Goal: Task Accomplishment & Management: Use online tool/utility

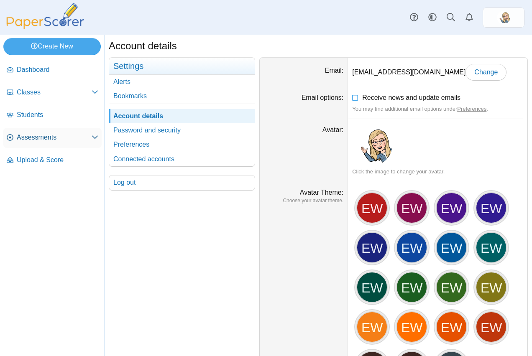
click at [52, 137] on span "Assessments" at bounding box center [54, 137] width 75 height 9
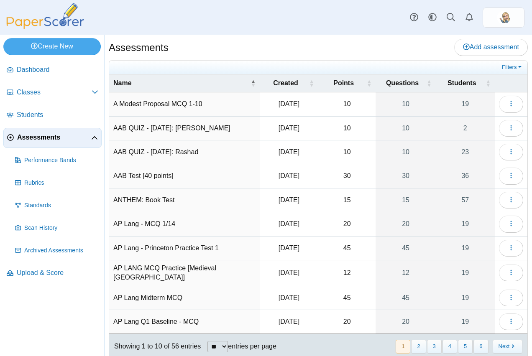
click at [303, 72] on div "Filters Show only: Loading…" at bounding box center [318, 68] width 418 height 14
click at [296, 77] on th "Created" at bounding box center [289, 83] width 59 height 18
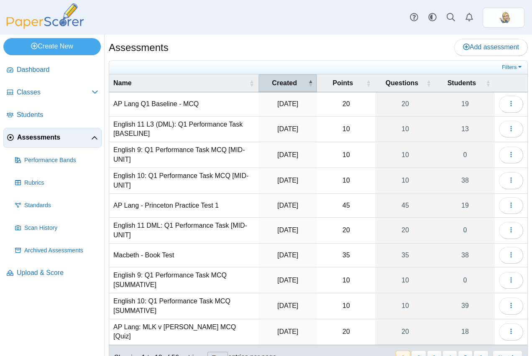
click at [299, 80] on span "Created" at bounding box center [285, 83] width 44 height 9
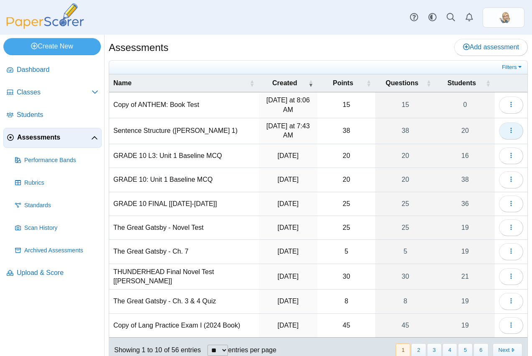
click at [499, 130] on button "button" at bounding box center [511, 131] width 24 height 17
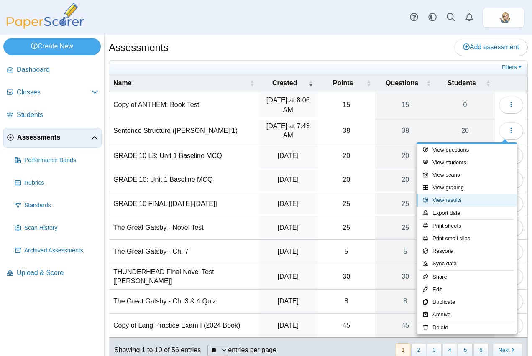
click at [471, 203] on link "View results" at bounding box center [467, 200] width 100 height 13
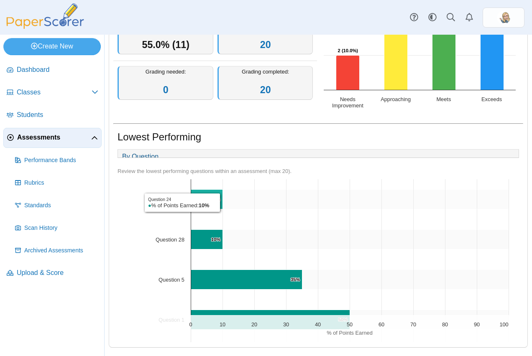
click at [223, 203] on icon "Question 24, 10%. % of Points Earned." at bounding box center [207, 200] width 32 height 20
click at [213, 199] on text "10% ​ 10%" at bounding box center [215, 199] width 9 height 5
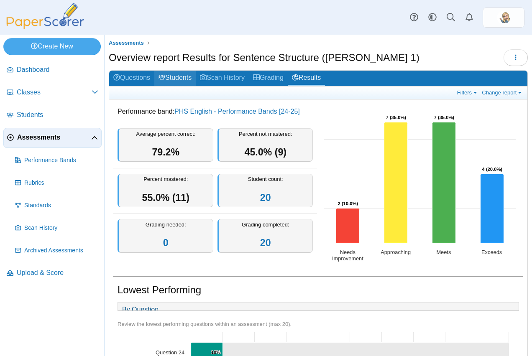
click at [182, 78] on link "Students" at bounding box center [174, 78] width 41 height 15
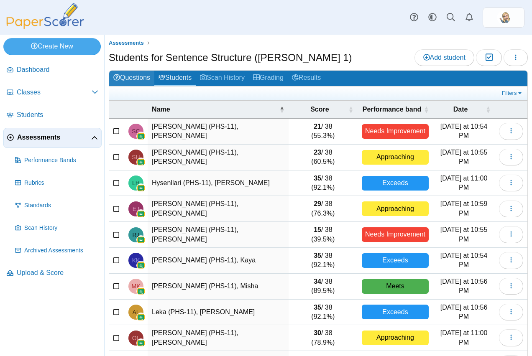
click at [113, 73] on link "Questions" at bounding box center [131, 78] width 45 height 15
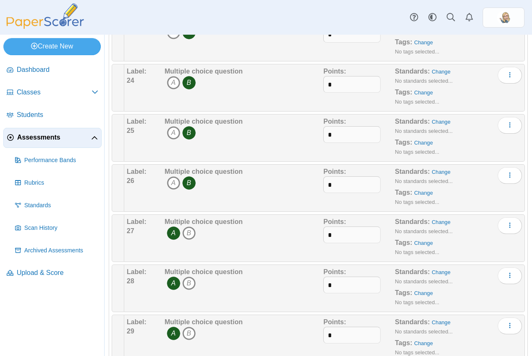
scroll to position [1161, 0]
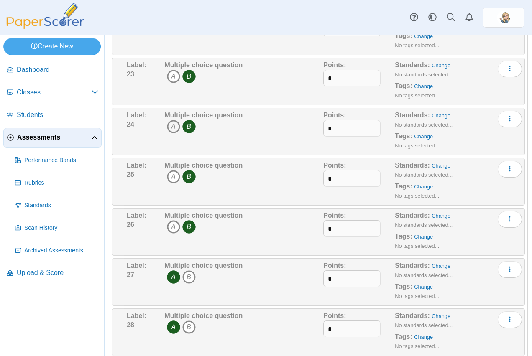
click at [178, 125] on icon "A" at bounding box center [173, 126] width 13 height 13
click at [184, 126] on icon "B" at bounding box center [188, 126] width 13 height 13
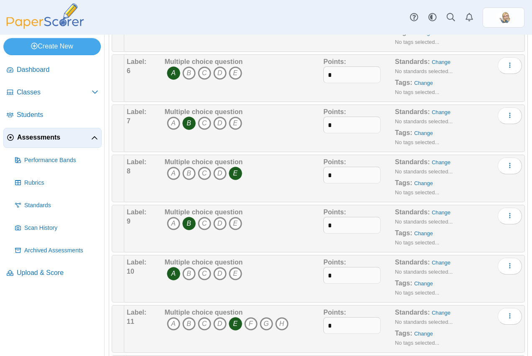
scroll to position [0, 0]
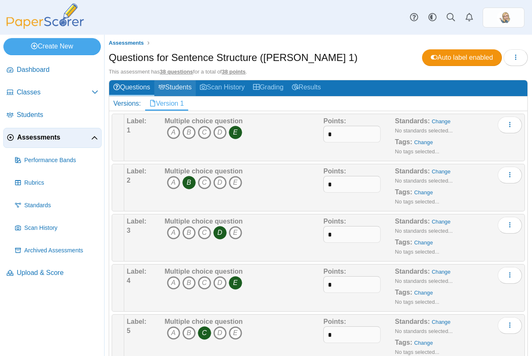
click at [184, 86] on link "Students" at bounding box center [174, 87] width 41 height 15
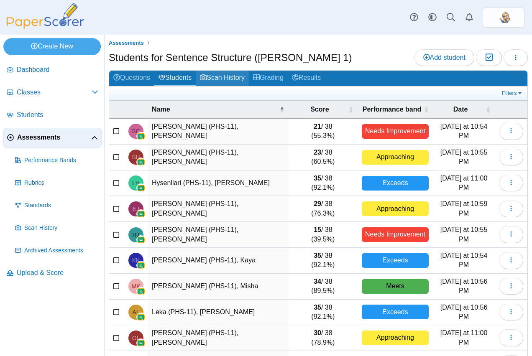
click at [235, 81] on link "Scan History" at bounding box center [222, 78] width 53 height 15
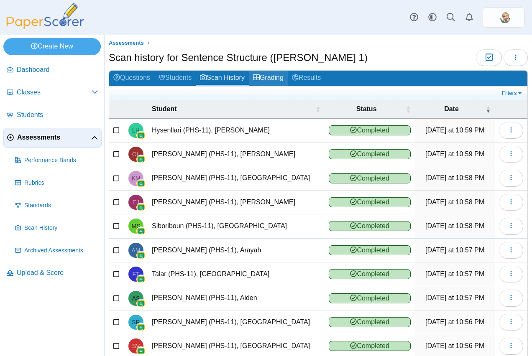
click at [273, 82] on link "Grading" at bounding box center [268, 78] width 39 height 15
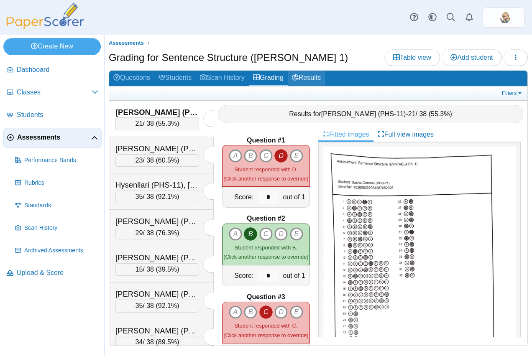
click at [299, 79] on icon at bounding box center [295, 77] width 7 height 7
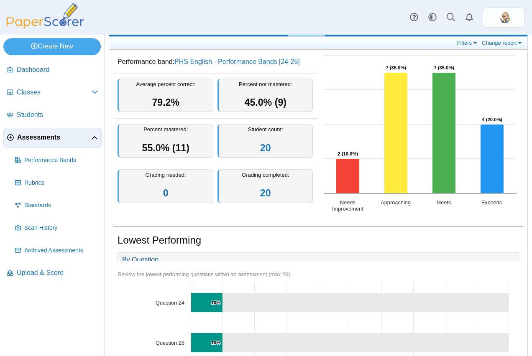
scroll to position [159, 0]
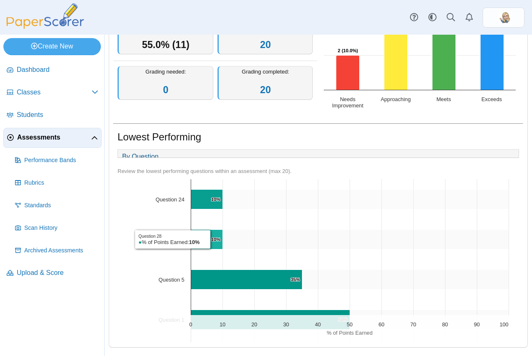
click at [213, 240] on text "10% ​ 10%" at bounding box center [215, 239] width 9 height 5
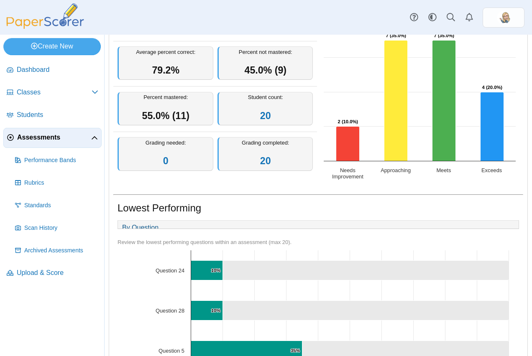
scroll to position [0, 0]
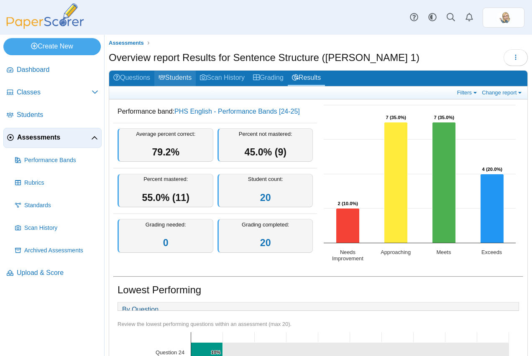
click at [167, 73] on link "Students" at bounding box center [174, 78] width 41 height 15
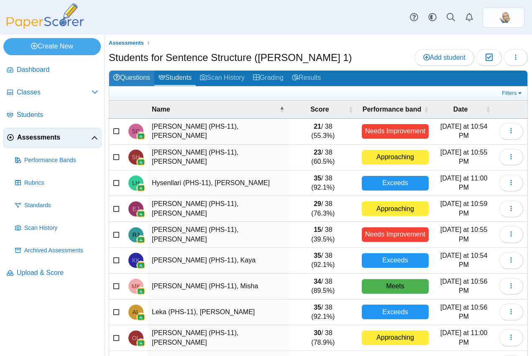
click at [133, 82] on link "Questions" at bounding box center [131, 78] width 45 height 15
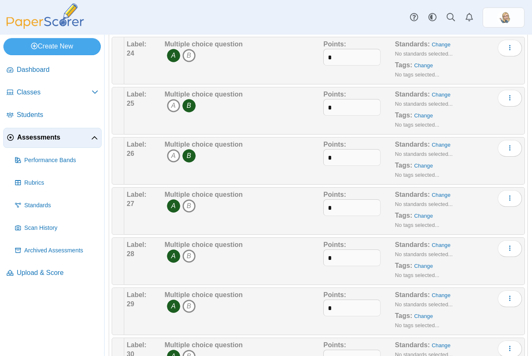
scroll to position [1232, 0]
click at [189, 259] on icon "B" at bounding box center [188, 255] width 13 height 13
click at [169, 256] on icon "A" at bounding box center [173, 255] width 13 height 13
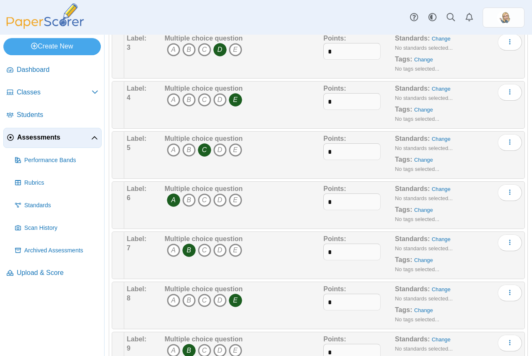
scroll to position [0, 0]
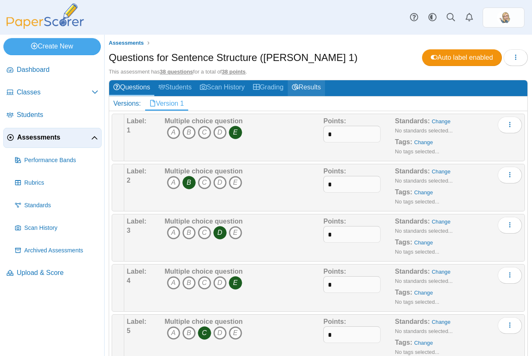
click at [320, 86] on link "Results" at bounding box center [306, 87] width 37 height 15
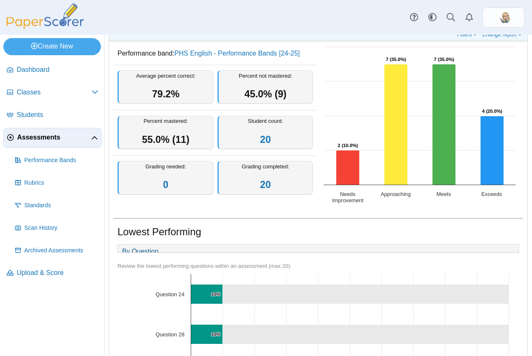
scroll to position [159, 0]
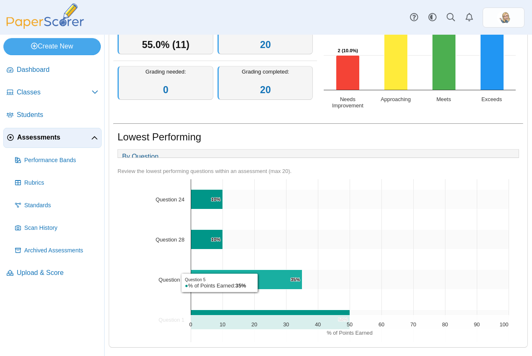
click at [260, 283] on icon "Question 5, 35%. % of Points Earned." at bounding box center [246, 280] width 111 height 20
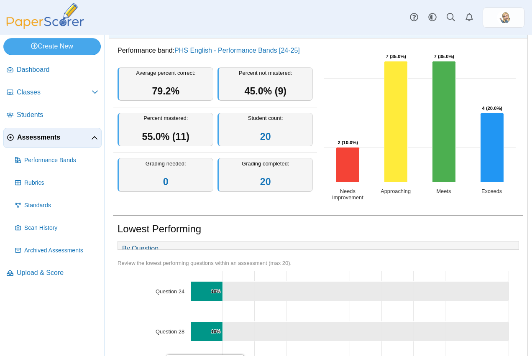
scroll to position [0, 0]
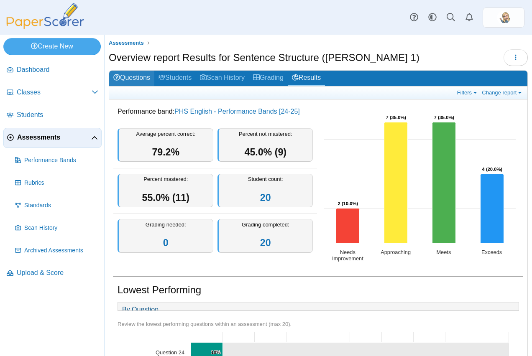
click at [150, 77] on link "Questions" at bounding box center [131, 78] width 45 height 15
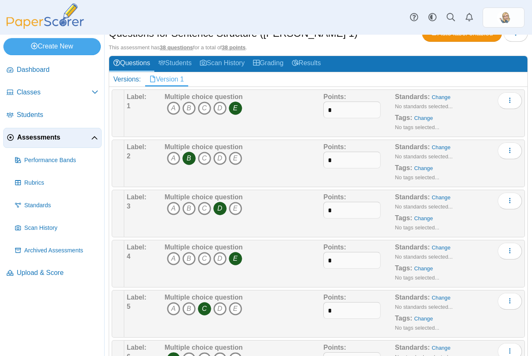
scroll to position [24, 0]
click at [315, 58] on link "Results" at bounding box center [306, 63] width 37 height 15
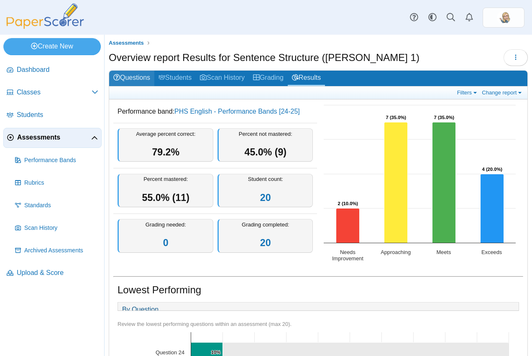
click at [154, 85] on link "Questions" at bounding box center [131, 78] width 45 height 15
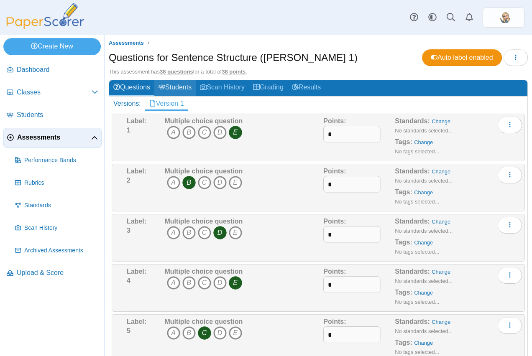
click at [180, 85] on link "Students" at bounding box center [174, 87] width 41 height 15
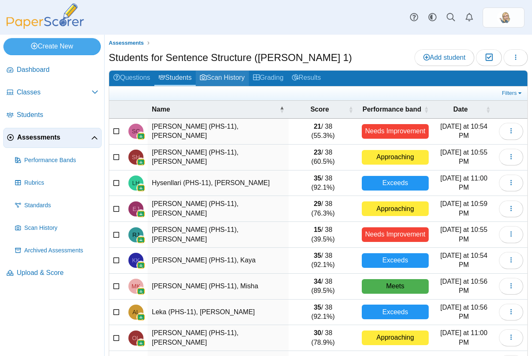
click at [228, 74] on link "Scan History" at bounding box center [222, 78] width 53 height 15
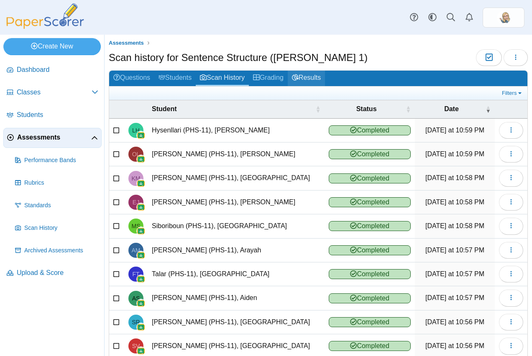
click at [312, 78] on link "Results" at bounding box center [306, 78] width 37 height 15
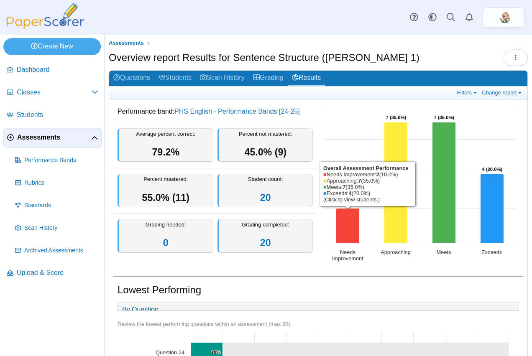
scroll to position [2, 0]
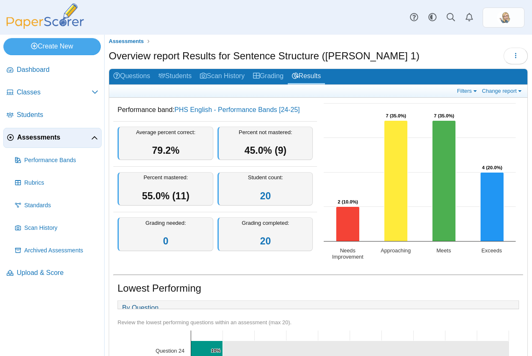
drag, startPoint x: 515, startPoint y: 34, endPoint x: 513, endPoint y: 41, distance: 6.8
click at [515, 35] on div "Dashboard Classes Archived classes Students" at bounding box center [266, 178] width 532 height 356
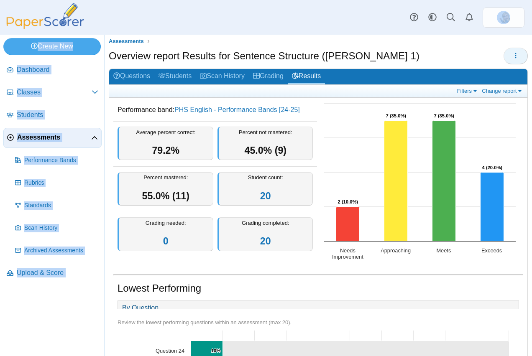
click at [513, 54] on icon "button" at bounding box center [516, 55] width 7 height 7
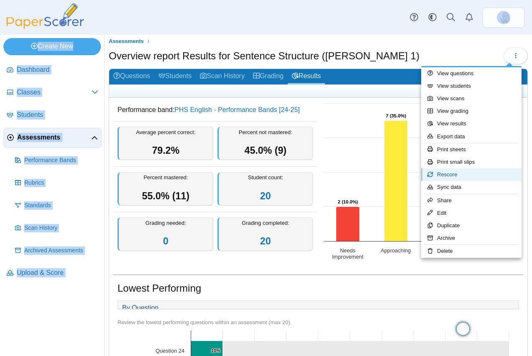
click at [459, 173] on link "Rescore" at bounding box center [471, 175] width 100 height 13
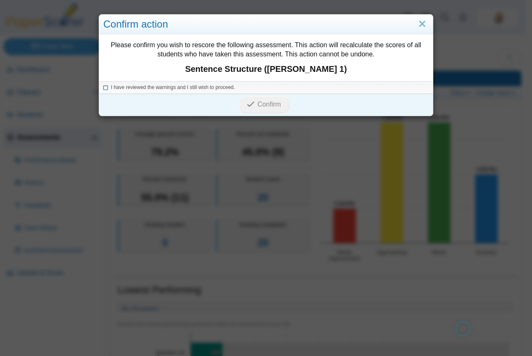
click at [191, 84] on label "I have reviewed the warnings and I still wish to proceed." at bounding box center [173, 87] width 124 height 7
click at [258, 101] on span "Confirm" at bounding box center [269, 104] width 23 height 7
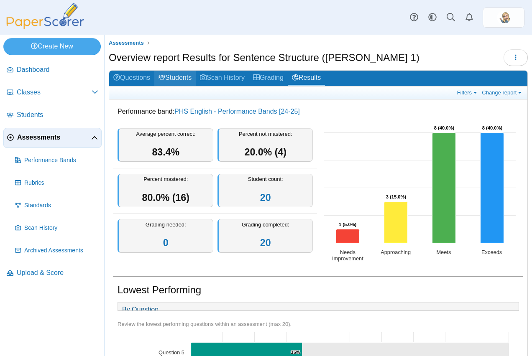
click at [187, 77] on link "Students" at bounding box center [174, 78] width 41 height 15
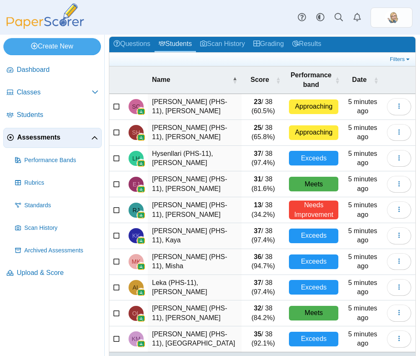
scroll to position [82, 0]
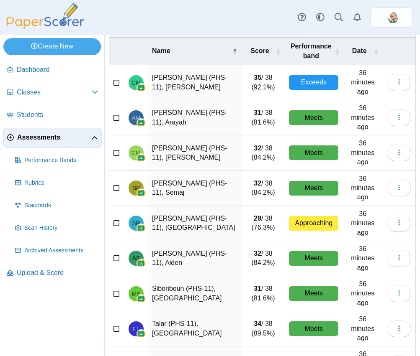
scroll to position [78, 0]
